Goal: Task Accomplishment & Management: Manage account settings

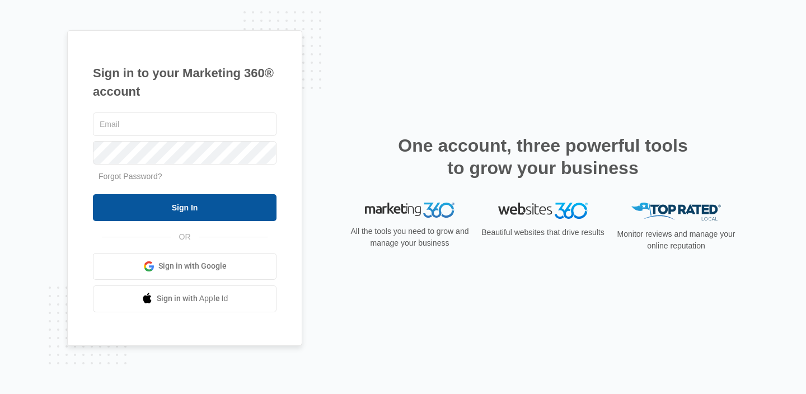
type input "[EMAIL_ADDRESS][DOMAIN_NAME]"
click at [189, 210] on input "Sign In" at bounding box center [185, 207] width 184 height 27
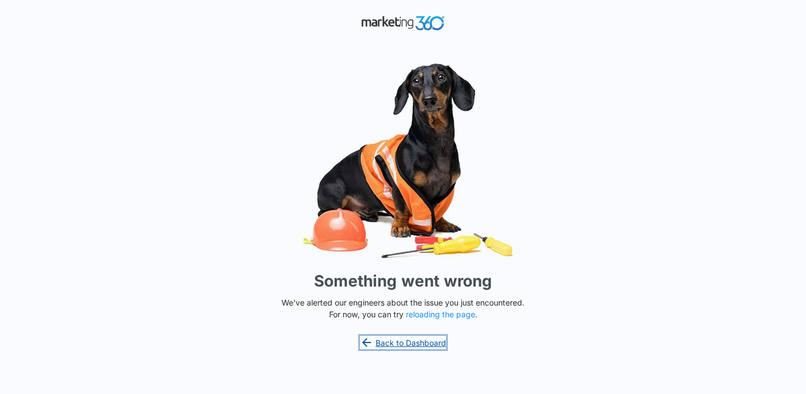
click at [397, 342] on link "Back to Dashboard" at bounding box center [403, 342] width 86 height 13
click at [430, 313] on button "reloading the page" at bounding box center [440, 314] width 69 height 9
click at [404, 342] on link "Back to Dashboard" at bounding box center [403, 342] width 86 height 13
